Goal: Task Accomplishment & Management: Complete application form

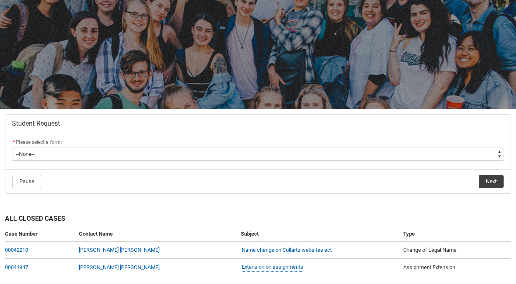
scroll to position [60, 0]
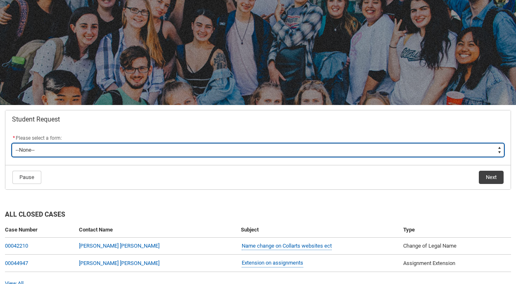
click at [265, 153] on select "--None-- Academic Transcript Application to Appeal Assignment Extension Change …" at bounding box center [258, 149] width 492 height 13
type lightning-select "Assignment_Extension_Choice"
click at [12, 143] on select "--None-- Academic Transcript Application to Appeal Assignment Extension Change …" at bounding box center [258, 149] width 492 height 13
select select "Assignment_Extension_Choice"
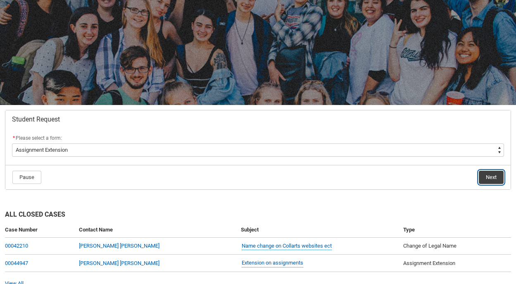
click at [489, 176] on button "Next" at bounding box center [490, 176] width 25 height 13
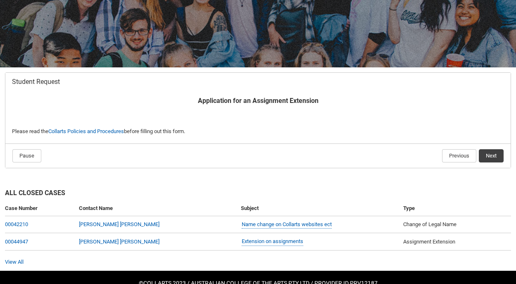
scroll to position [100, 0]
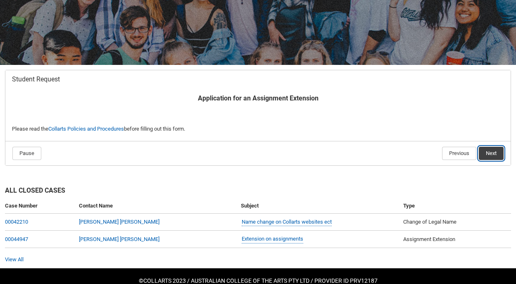
click at [495, 153] on button "Next" at bounding box center [490, 153] width 25 height 13
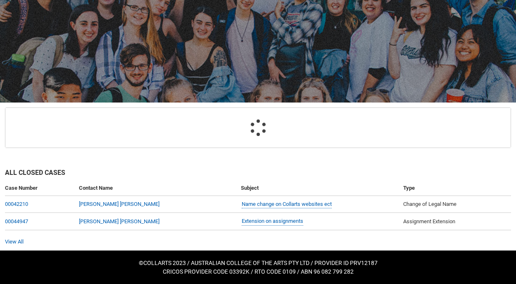
scroll to position [88, 0]
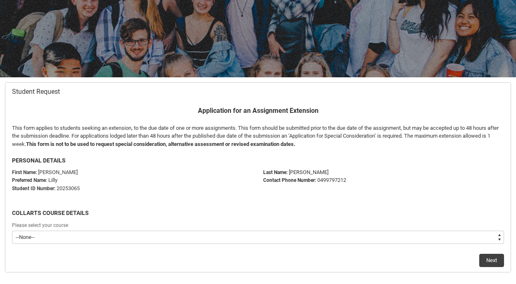
click at [452, 236] on select "--None-- Diploma of Photography" at bounding box center [258, 236] width 492 height 13
type lightning-select "recordPicklist_ProgramEnrollment.a0jOZ000004hQZeYAM"
click at [12, 230] on select "--None-- Diploma of Photography" at bounding box center [258, 236] width 492 height 13
select select "recordPicklist_ProgramEnrollment.a0jOZ000004hQZeYAM"
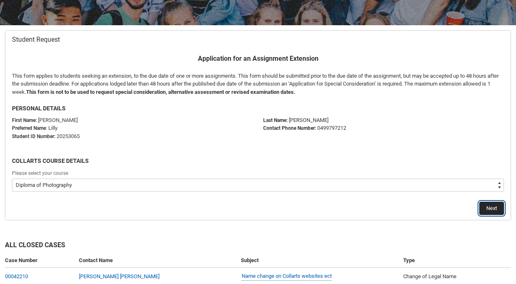
click at [485, 206] on button "Next" at bounding box center [491, 207] width 25 height 13
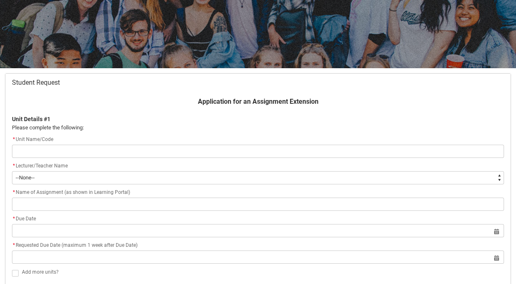
scroll to position [100, 0]
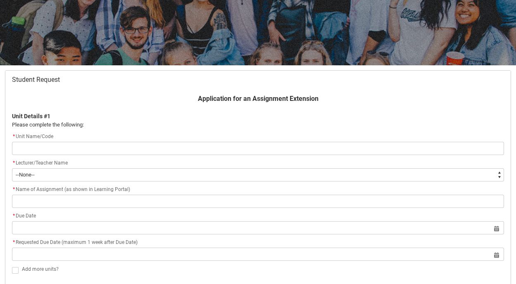
click at [336, 148] on input "Redu_Student_Request flow" at bounding box center [258, 148] width 492 height 13
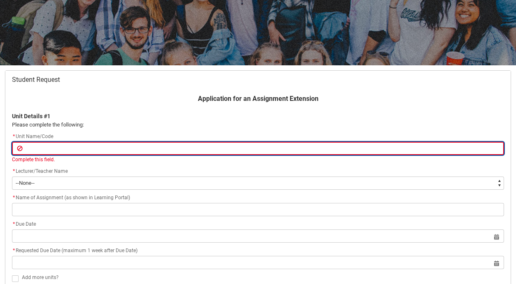
click at [85, 149] on input "Redu_Student_Request flow" at bounding box center [258, 148] width 492 height 13
type lightning-primitive-input-simple "P"
type input "P"
type lightning-primitive-input-simple "PH"
type input "PH"
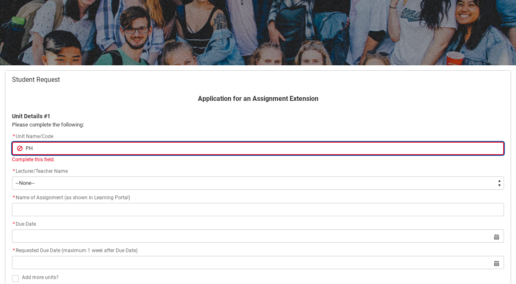
type lightning-primitive-input-simple "PHC"
type input "PHC"
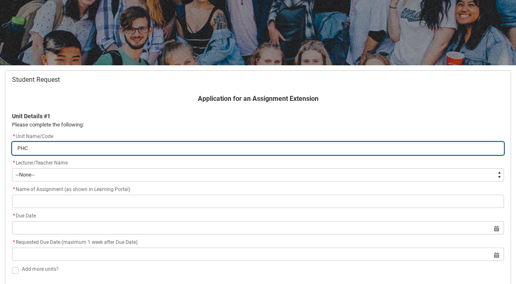
type lightning-primitive-input-simple "PHCD"
type input "PHCD"
type lightning-primitive-input-simple "PHCD2"
type input "PHCD2"
type lightning-primitive-input-simple "PHCD2-"
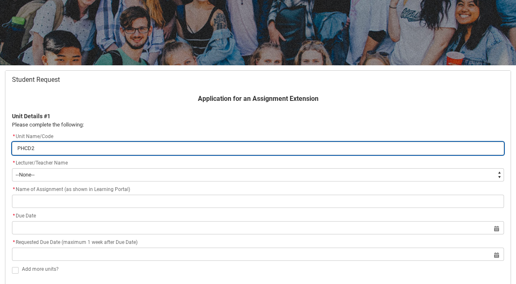
type input "PHCD2-"
type lightning-primitive-input-simple "PHCD2-C"
type input "PHCD2-C"
type lightning-primitive-input-simple "PHCD2-CO"
type input "PHCD2-CO"
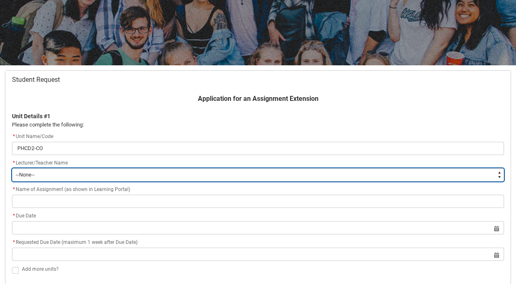
click at [30, 175] on select "--None-- [PERSON_NAME] [PERSON_NAME] [PERSON_NAME] [PERSON_NAME] [PERSON_NAME] …" at bounding box center [258, 174] width 492 height 13
click at [50, 171] on select "--None-- [PERSON_NAME] [PERSON_NAME] [PERSON_NAME] [PERSON_NAME] [PERSON_NAME] …" at bounding box center [258, 174] width 492 height 13
type lightning-select "Faculty_NamefromNtoZ.0035g00000b9AYIAA2"
click at [12, 168] on select "--None-- [PERSON_NAME] [PERSON_NAME] [PERSON_NAME] [PERSON_NAME] [PERSON_NAME] …" at bounding box center [258, 174] width 492 height 13
select select "Faculty_NamefromNtoZ.0035g00000b9AYIAA2"
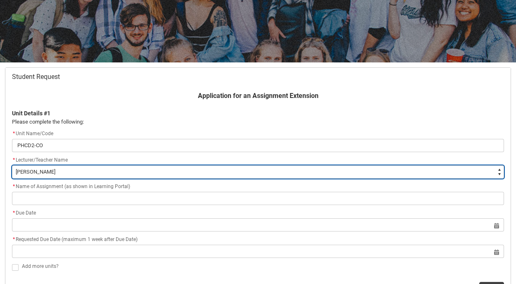
scroll to position [104, 0]
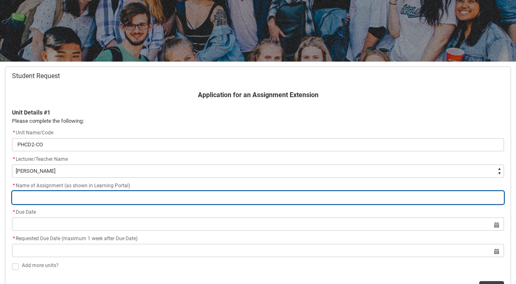
click at [141, 194] on input "Redu_Student_Request flow" at bounding box center [258, 197] width 492 height 13
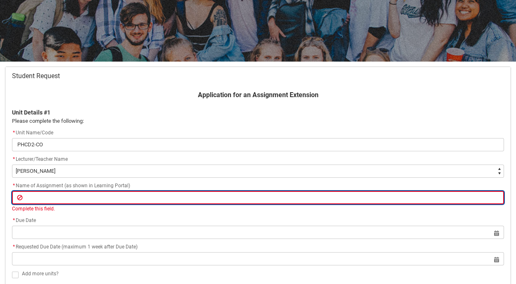
click at [66, 193] on input "Redu_Student_Request flow" at bounding box center [258, 197] width 492 height 13
paste input "Assignment 1: Article"
type lightning-primitive-input-simple "Assignment 1: Article"
type input "Assignment 1: Article"
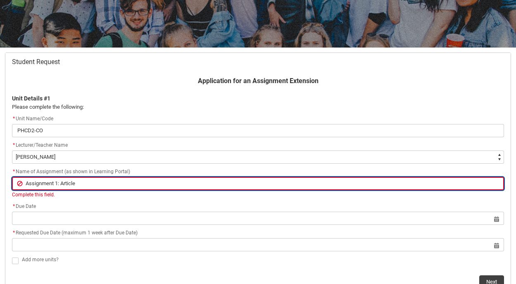
scroll to position [123, 0]
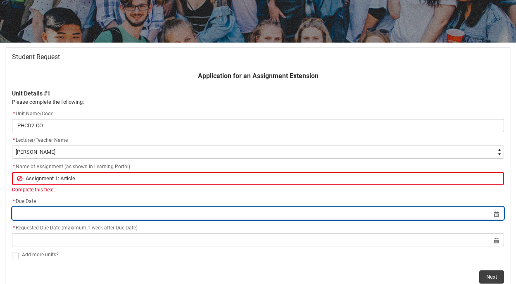
click at [84, 210] on input "Redu_Student_Request flow" at bounding box center [258, 212] width 492 height 13
select select "2025"
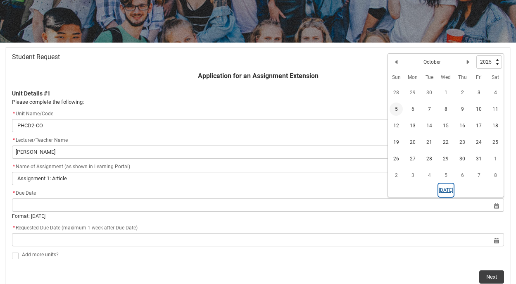
click at [445, 190] on button "[DATE]" at bounding box center [445, 189] width 15 height 13
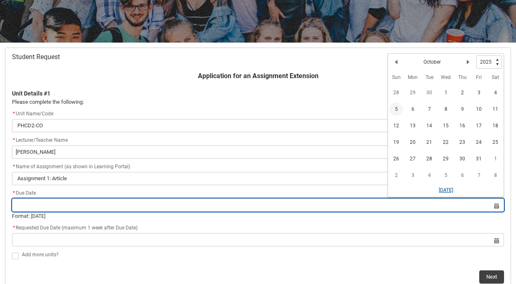
type lightning-datepicker "[DATE]"
type lightning-input "[DATE]"
type input "[DATE]"
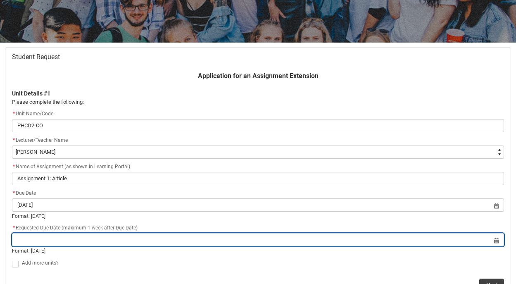
click at [272, 239] on input "Redu_Student_Request flow" at bounding box center [258, 239] width 492 height 13
select select "2025"
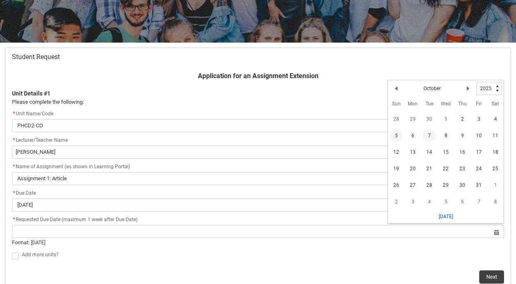
click at [428, 135] on span "7" at bounding box center [428, 135] width 13 height 13
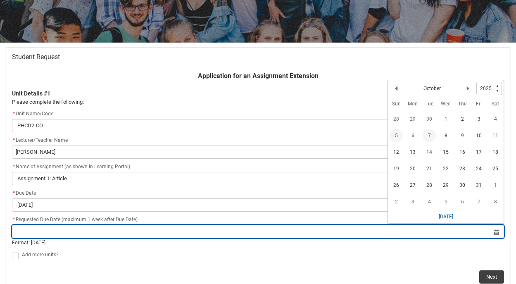
type lightning-datepicker "[DATE]"
type lightning-input "[DATE]"
type input "[DATE]"
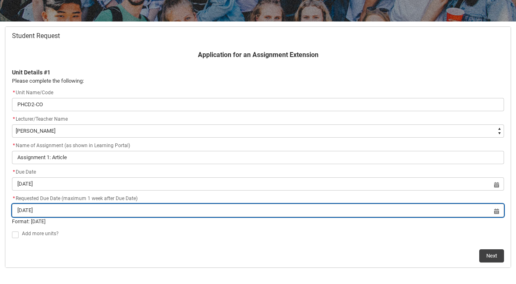
scroll to position [144, 0]
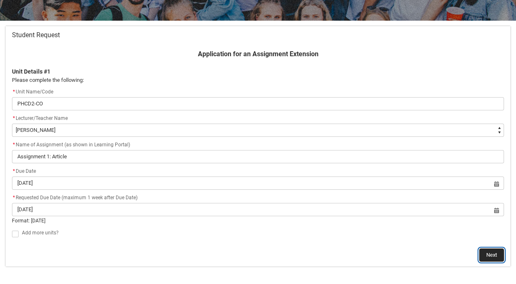
click at [492, 255] on button "Next" at bounding box center [491, 254] width 25 height 13
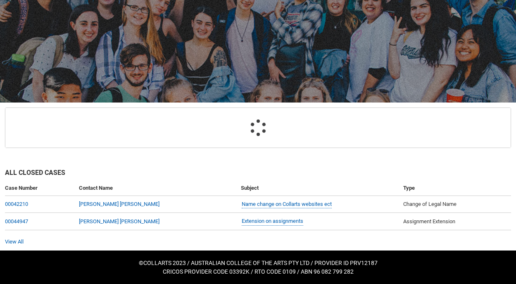
scroll to position [88, 0]
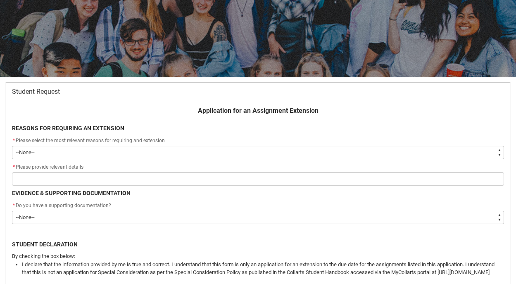
click at [225, 146] on select "--None-- Medical Reasons Work obligations Family obligations Academic Difficult…" at bounding box center [258, 152] width 492 height 13
type lightning-select "choice_WithdrawEnrolment_Reason_Work"
click at [12, 146] on select "--None-- Medical Reasons Work obligations Family obligations Academic Difficult…" at bounding box center [258, 152] width 492 height 13
select select "choice_WithdrawEnrolment_Reason_Work"
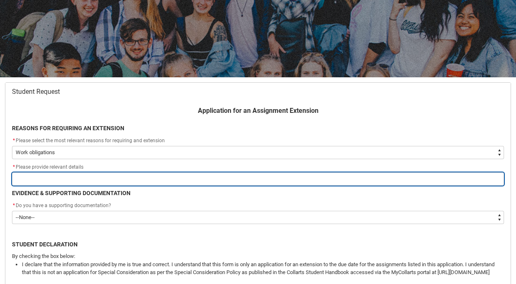
click at [216, 175] on input "Redu_Student_Request flow" at bounding box center [258, 178] width 492 height 13
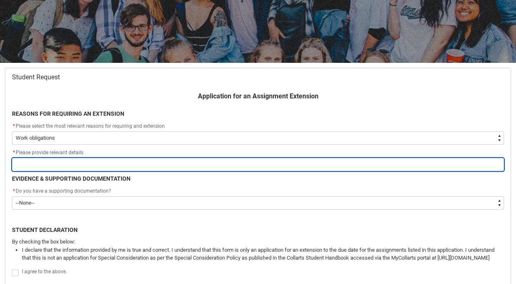
scroll to position [103, 0]
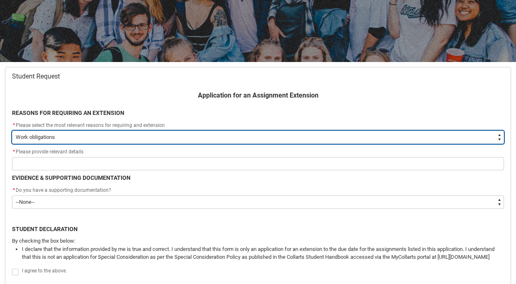
click at [218, 137] on select "--None-- Medical Reasons Work obligations Family obligations Academic Difficult…" at bounding box center [258, 136] width 492 height 13
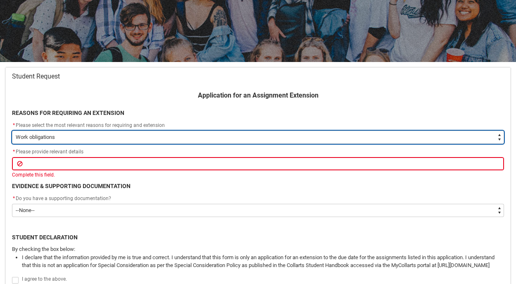
type lightning-select "choice_AssignmentExtension_Reason_MedicalReasons"
click at [12, 130] on select "--None-- Medical Reasons Work obligations Family obligations Academic Difficult…" at bounding box center [258, 136] width 492 height 13
select select "choice_AssignmentExtension_Reason_MedicalReasons"
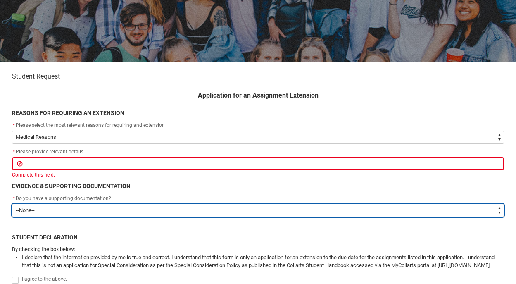
click at [150, 209] on select "--None-- Yes No" at bounding box center [258, 210] width 492 height 13
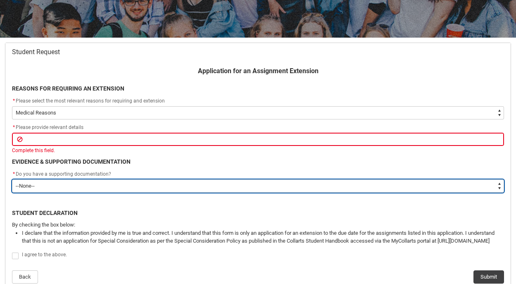
scroll to position [128, 0]
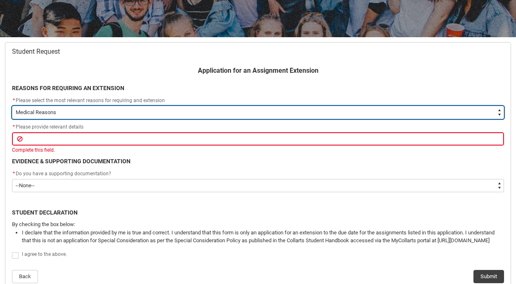
click at [97, 116] on select "--None-- Medical Reasons Work obligations Family obligations Academic Difficult…" at bounding box center [258, 112] width 492 height 13
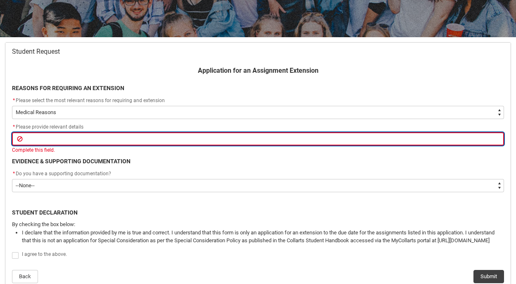
click at [83, 136] on input "Redu_Student_Request flow" at bounding box center [258, 138] width 492 height 13
type lightning-primitive-input-simple "I"
type input "I"
type lightning-primitive-input-simple "I"
type input "I"
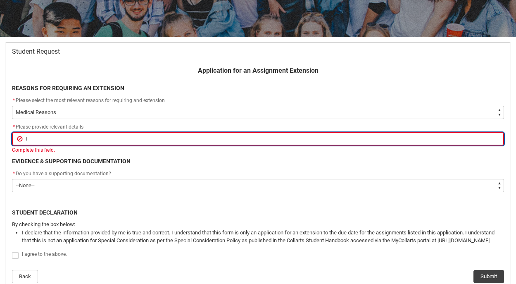
type lightning-primitive-input-simple "I a"
type input "I a"
type lightning-primitive-input-simple "I ap"
type input "I ap"
type lightning-primitive-input-simple "I apl"
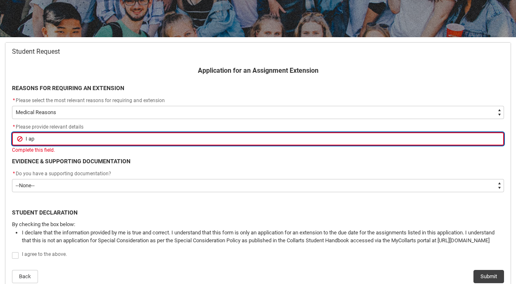
type input "I apl"
type lightning-primitive-input-simple "I aplo"
type input "I aplo"
type lightning-primitive-input-simple "I aplog"
type input "I aplog"
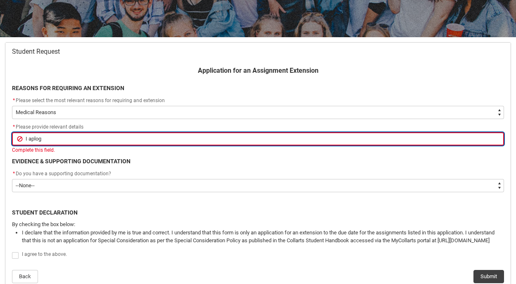
type lightning-primitive-input-simple "I aplogi"
type input "I aplogi"
type lightning-primitive-input-simple "I aplogis"
type input "I aplogis"
type lightning-primitive-input-simple "I aplogise"
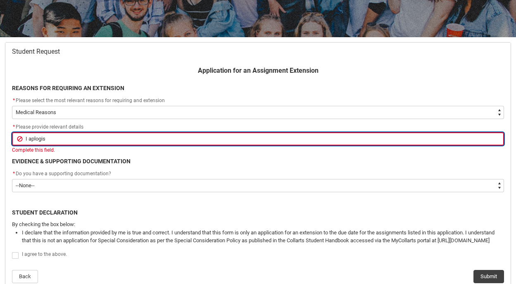
type input "I aplogise"
type lightning-primitive-input-simple "I aplogise"
type input "I aplogise"
type lightning-primitive-input-simple "I aplogise d"
type input "I aplogise d"
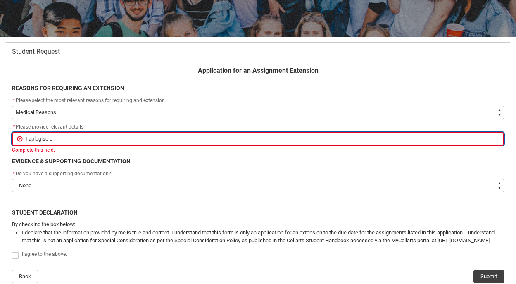
type lightning-primitive-input-simple "I aplogise do"
type input "I aplogise do"
type lightning-primitive-input-simple "I aplogise d"
type input "I aplogise d"
type lightning-primitive-input-simple "I aplogise"
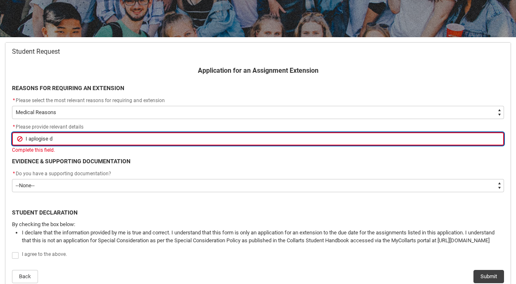
type input "I aplogise"
type lightning-primitive-input-simple "I aplogise f"
type input "I aplogise f"
type lightning-primitive-input-simple "I aplogise fo"
type input "I aplogise fo"
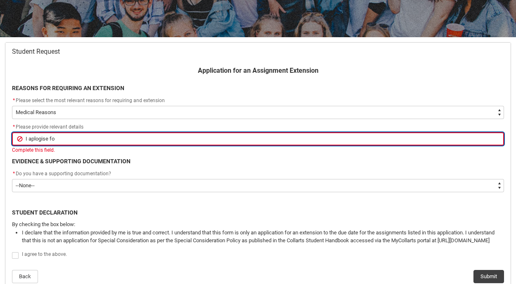
type lightning-primitive-input-simple "I aplogise for"
type input "I aplogise for"
type lightning-primitive-input-simple "I aplogise for"
type input "I aplogise for"
type lightning-primitive-input-simple "I aplogise for d"
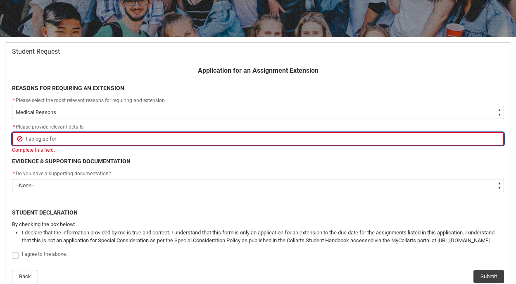
type input "I aplogise for d"
type lightning-primitive-input-simple "I aplogise for do"
type input "I aplogise for do"
type lightning-primitive-input-simple "I aplogise for doi"
type input "I aplogise for doi"
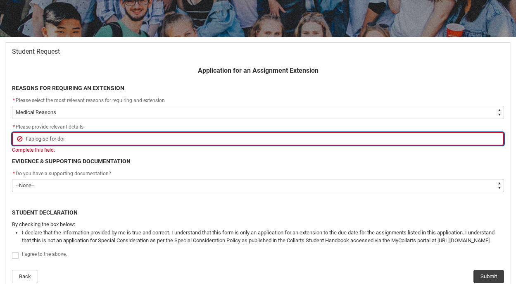
type lightning-primitive-input-simple "I aplogise for doin"
type input "I aplogise for doin"
type lightning-primitive-input-simple "I aplogise for doing"
type input "I aplogise for doing"
type lightning-primitive-input-simple "I aplogise for doing"
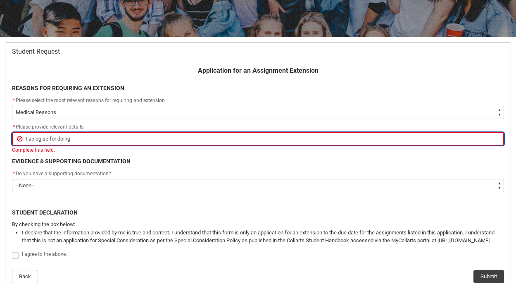
type input "I aplogise for doing"
type lightning-primitive-input-simple "I aplogise for doing i"
type input "I aplogise for doing i"
type lightning-primitive-input-simple "I aplogise for doing it"
type input "I aplogise for doing it"
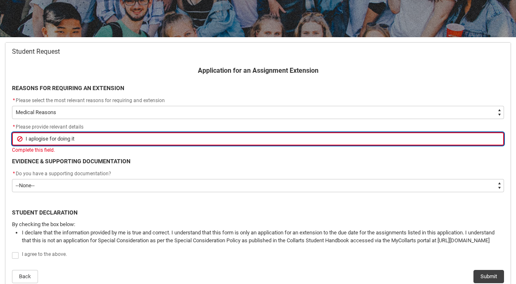
type lightning-primitive-input-simple "I aplogise for doing it"
type input "I aplogise for doing it"
type lightning-primitive-input-simple "I aplogise for doing it t"
type input "I aplogise for doing it t"
type lightning-primitive-input-simple "I aplogise for doing it th"
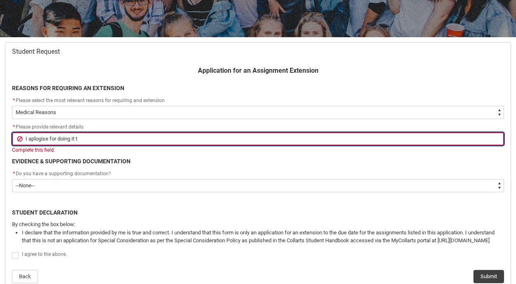
type input "I aplogise for doing it th"
type lightning-primitive-input-simple "I aplogise for doing it thi"
type input "I aplogise for doing it thi"
type lightning-primitive-input-simple "I aplogise for doing it this"
type input "I aplogise for doing it this"
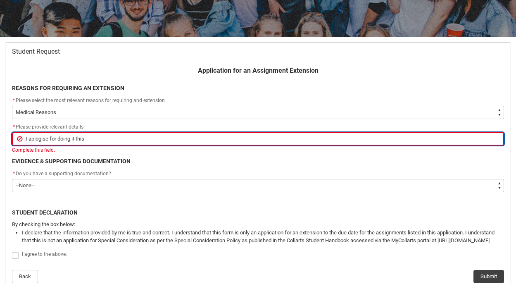
type lightning-primitive-input-simple "I aplogise for doing it this"
type input "I aplogise for doing it this"
type lightning-primitive-input-simple "I aplogise for doing it this w"
type input "I aplogise for doing it this w"
type lightning-primitive-input-simple "I aplogise for doing it this wa"
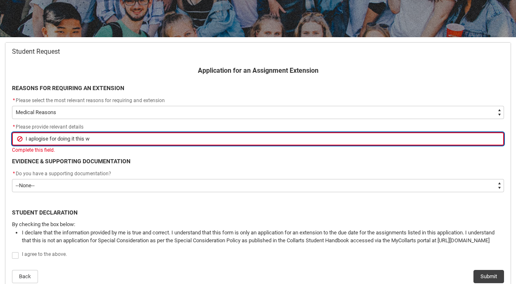
type input "I aplogise for doing it this wa"
type lightning-primitive-input-simple "I aplogise for doing it this way"
type input "I aplogise for doing it this way"
type lightning-primitive-input-simple "I aplogise for doing it this way,"
type input "I aplogise for doing it this way,"
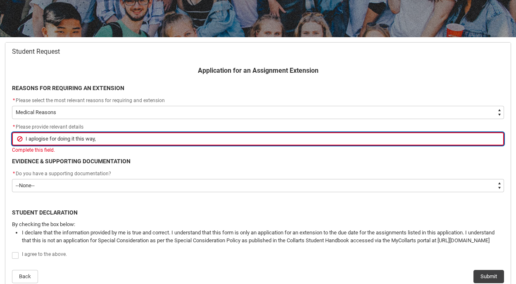
type lightning-primitive-input-simple "I aplogise for doing it this way,"
type input "I aplogise for doing it this way,"
type lightning-primitive-input-simple "I aplogise for doing it this way, b"
type input "I aplogise for doing it this way, b"
type lightning-primitive-input-simple "I aplogise for doing it this way, bu"
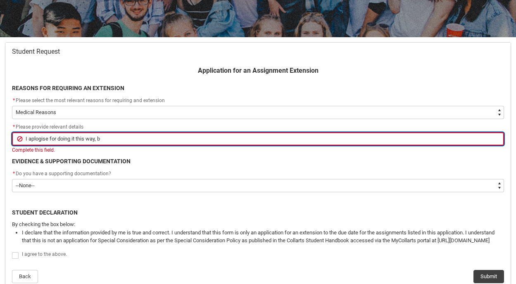
type input "I aplogise for doing it this way, bu"
type lightning-primitive-input-simple "I aplogise for doing it this way, but"
type input "I aplogise for doing it this way, but"
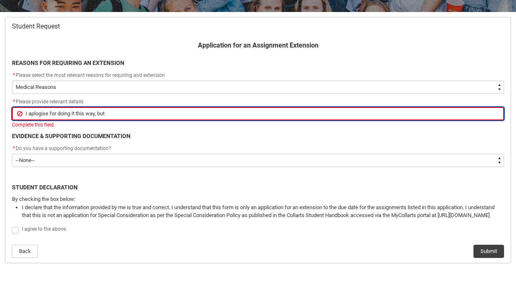
scroll to position [154, 0]
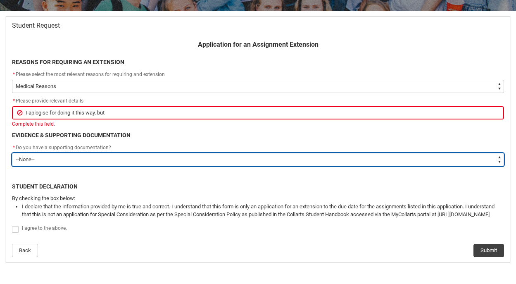
click at [38, 155] on select "--None-- Yes No" at bounding box center [258, 159] width 492 height 13
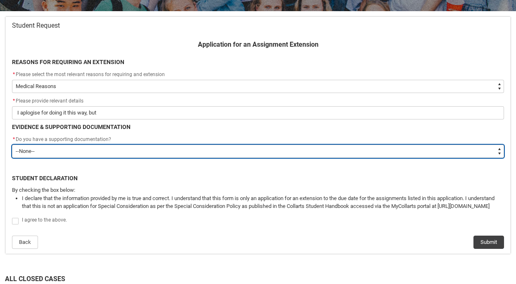
type lightning-select "No"
click at [12, 144] on select "--None-- Yes No" at bounding box center [258, 150] width 492 height 13
select select "No"
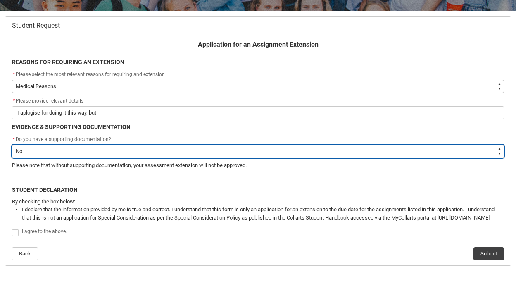
click at [60, 151] on select "--None-- Yes No" at bounding box center [258, 150] width 492 height 13
type lightning-select "Yes"
click at [12, 144] on select "--None-- Yes No" at bounding box center [258, 150] width 492 height 13
select select "Yes"
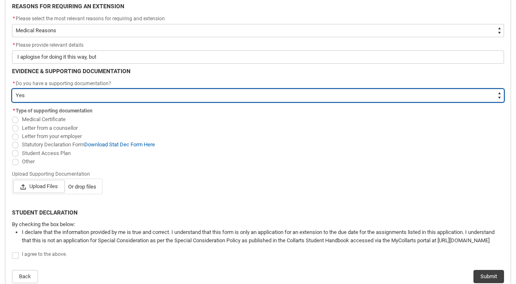
scroll to position [225, 0]
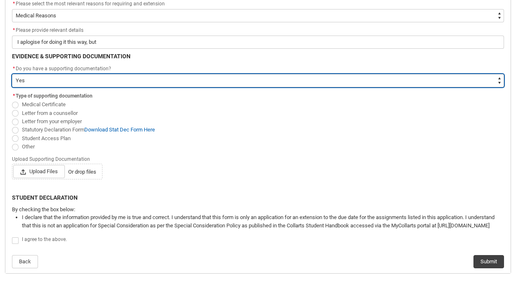
click at [72, 74] on select "--None-- Yes No" at bounding box center [258, 80] width 492 height 13
type lightning-select "No"
click at [12, 74] on select "--None-- Yes No" at bounding box center [258, 80] width 492 height 13
select select "No"
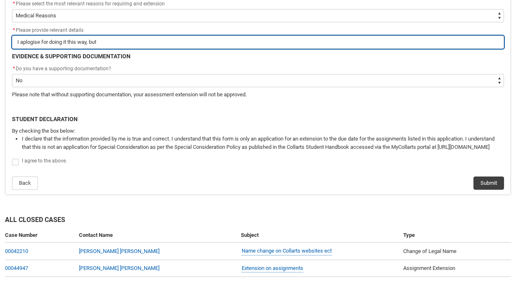
drag, startPoint x: 133, startPoint y: 39, endPoint x: 7, endPoint y: 40, distance: 125.5
click at [7, 40] on flowruntime-screen-field "* Please provide relevant details I aplogise for doing it this way, but" at bounding box center [258, 39] width 502 height 26
type lightning-primitive-input-simple "O"
type input "O"
type lightning-primitive-input-simple "On"
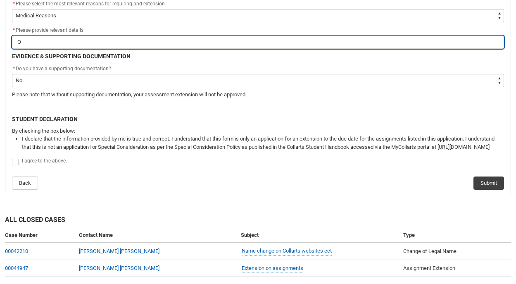
type input "On"
type lightning-primitive-input-simple "Onl"
type input "Onl"
type lightning-primitive-input-simple "Only"
type input "Only"
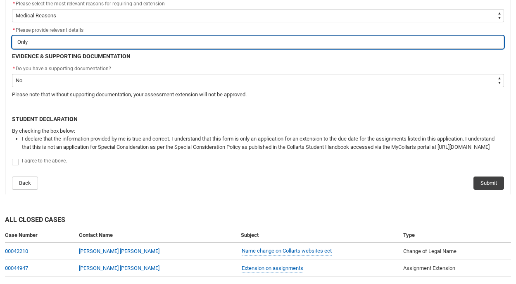
type lightning-primitive-input-simple "Only"
type input "Only"
type lightning-primitive-input-simple "Only a"
type input "Only a"
type lightning-primitive-input-simple "Only ap"
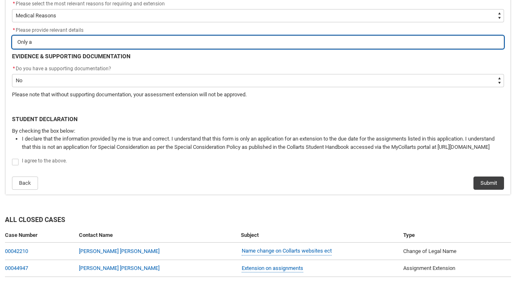
type input "Only ap"
type lightning-primitive-input-simple "Only app"
type input "Only app"
type lightning-primitive-input-simple "Only appl"
type input "Only appl"
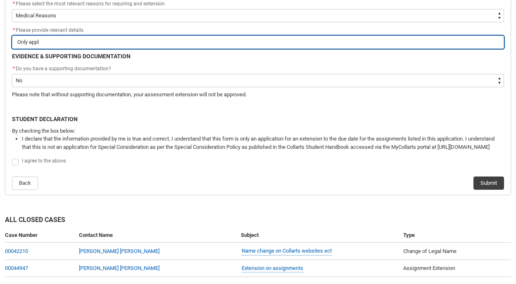
type lightning-primitive-input-simple "Only apply"
type input "Only apply"
type lightning-primitive-input-simple "Only applyi"
type input "Only applyi"
type lightning-primitive-input-simple "Only applyin"
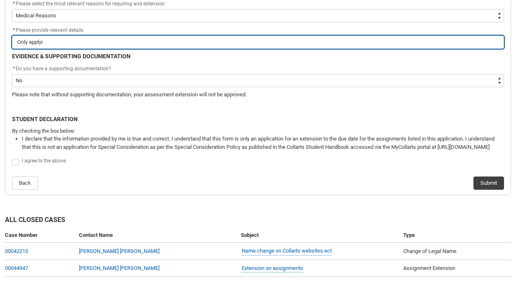
type input "Only applyin"
type lightning-primitive-input-simple "Only applying"
type input "Only applying"
type lightning-primitive-input-simple "Only applying"
type input "Only applying"
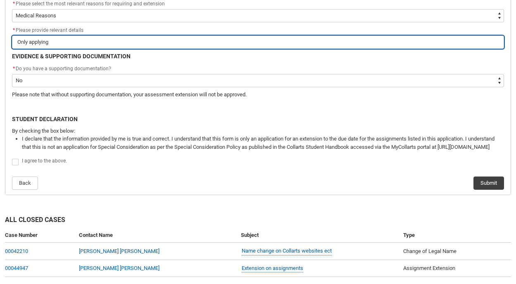
type lightning-primitive-input-simple "Only applying f"
type input "Only applying f"
type lightning-primitive-input-simple "Only applying fo"
type input "Only applying fo"
type lightning-primitive-input-simple "Only applying for"
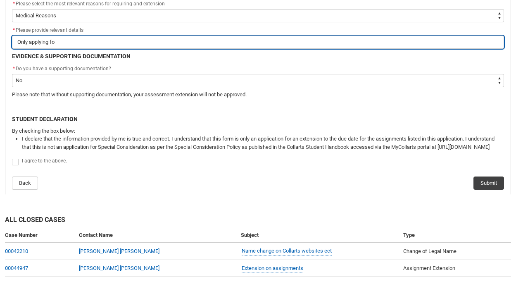
type input "Only applying for"
type lightning-primitive-input-simple "Only applying for"
type input "Only applying for"
type lightning-primitive-input-simple "Only applying for t"
type input "Only applying for t"
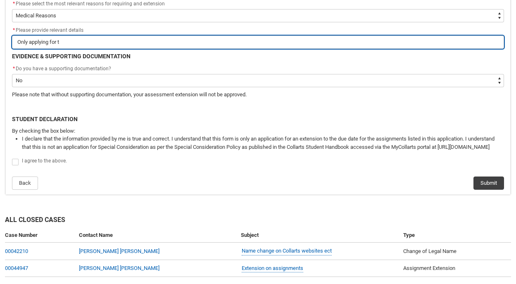
type lightning-primitive-input-simple "Only applying for th"
type input "Only applying for th"
type lightning-primitive-input-simple "Only applying for the"
type input "Only applying for the"
type lightning-primitive-input-simple "Only applying for the"
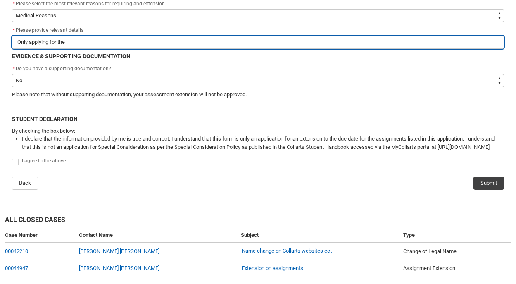
type input "Only applying for the"
type lightning-primitive-input-simple "Only applying for the 1"
type input "Only applying for the 1"
type lightning-primitive-input-simple "Only applying for the 1%"
type input "Only applying for the 1%"
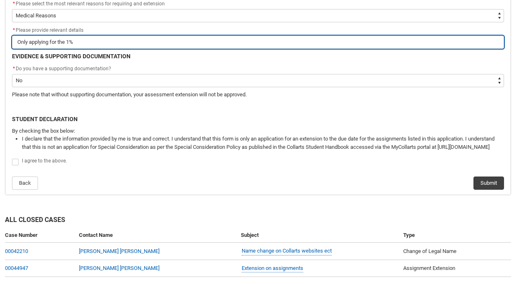
type lightning-primitive-input-simple "Only applying for the 1%"
type input "Only applying for the 1%"
type lightning-primitive-input-simple "Only applying for the 1% c"
type input "Only applying for the 1% c"
type lightning-primitive-input-simple "Only applying for the 1% ch"
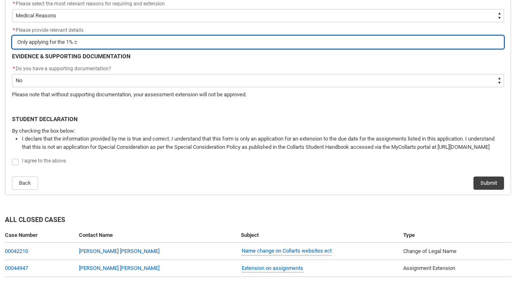
type input "Only applying for the 1% ch"
type lightning-primitive-input-simple "Only applying for the 1% cha"
type input "Only applying for the 1% cha"
type lightning-primitive-input-simple "Only applying for the 1% chan"
type input "Only applying for the 1% chan"
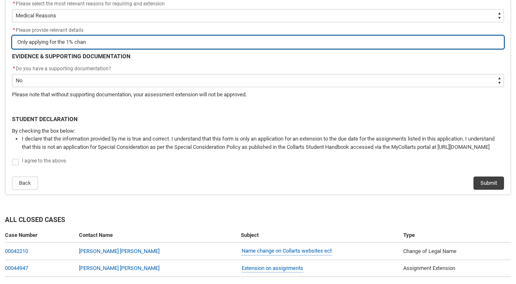
type lightning-primitive-input-simple "Only applying for the 1% chanc"
type input "Only applying for the 1% chanc"
type lightning-primitive-input-simple "Only applying for the 1% chance"
type input "Only applying for the 1% chance"
type lightning-primitive-input-simple "Only applying for the 1% chance"
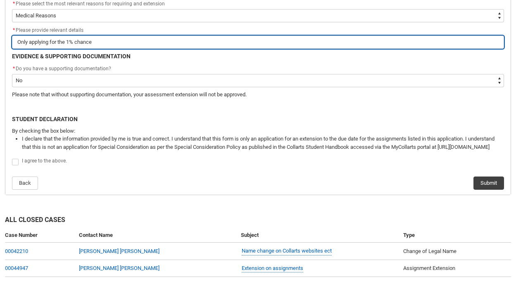
type input "Only applying for the 1% chance"
type lightning-primitive-input-simple "Only applying for the 1% chance i"
type input "Only applying for the 1% chance i"
type lightning-primitive-input-simple "Only applying for the 1% chance it"
type input "Only applying for the 1% chance it"
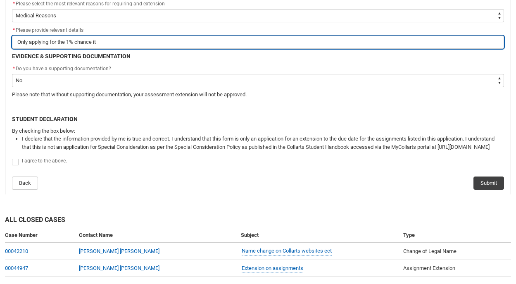
type lightning-primitive-input-simple "Only applying for the 1% chance it"
type input "Only applying for the 1% chance it"
type lightning-primitive-input-simple "Only applying for the 1% chance it g"
type input "Only applying for the 1% chance it g"
type lightning-primitive-input-simple "Only applying for the 1% chance it ge"
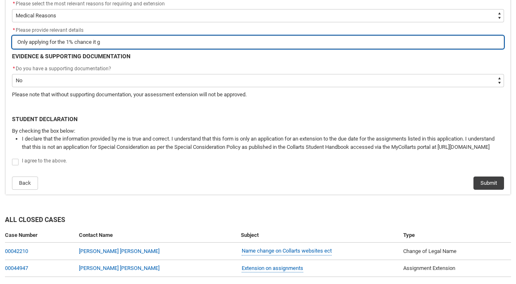
type input "Only applying for the 1% chance it ge"
type lightning-primitive-input-simple "Only applying for the 1% chance it get"
type input "Only applying for the 1% chance it get"
